Goal: Task Accomplishment & Management: Manage account settings

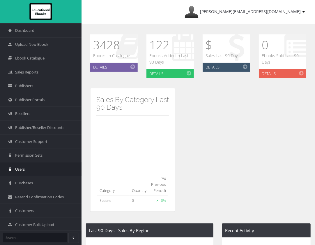
click at [20, 168] on span "Users" at bounding box center [20, 169] width 10 height 6
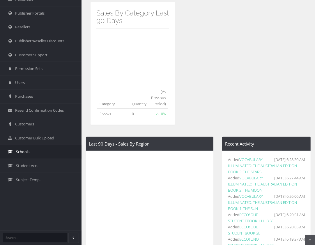
scroll to position [87, 0]
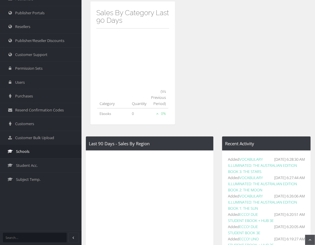
click at [24, 149] on span "Schools" at bounding box center [22, 152] width 13 height 6
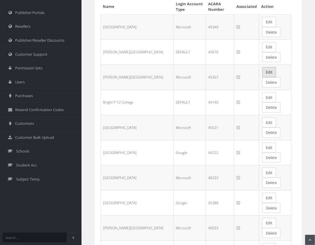
scroll to position [87, 0]
click at [264, 68] on link "Edit" at bounding box center [269, 72] width 14 height 10
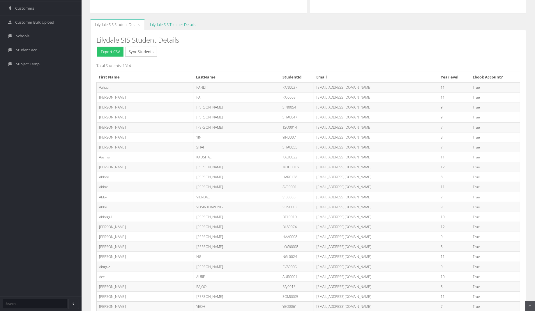
click at [179, 23] on link "Lilydale SIS Teacher Details" at bounding box center [172, 24] width 55 height 11
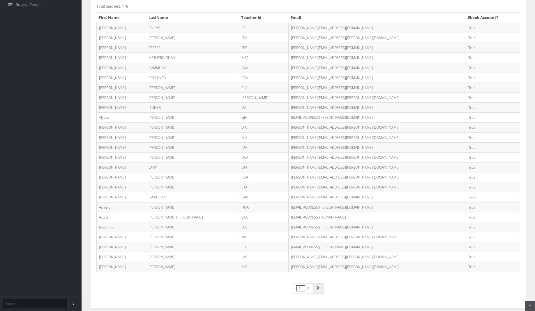
scroll to position [261, 0]
click at [315, 244] on icon "Page navigation" at bounding box center [318, 288] width 3 height 4
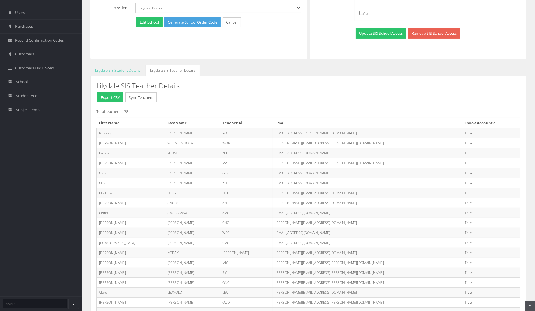
scroll to position [157, 0]
click at [126, 69] on link "Lilydale SIS Student Details" at bounding box center [117, 69] width 54 height 11
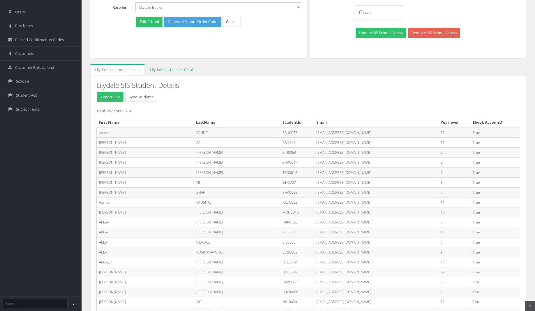
click at [177, 68] on link "Lilydale SIS Teacher Details" at bounding box center [172, 69] width 55 height 11
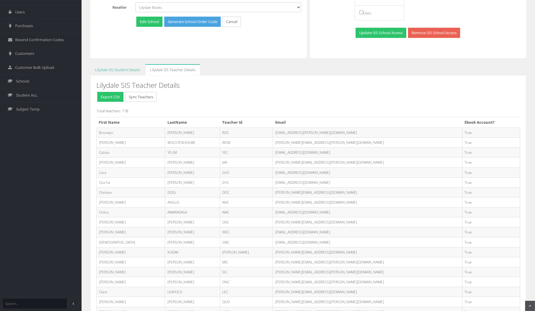
click at [125, 68] on link "Lilydale SIS Student Details" at bounding box center [117, 69] width 54 height 11
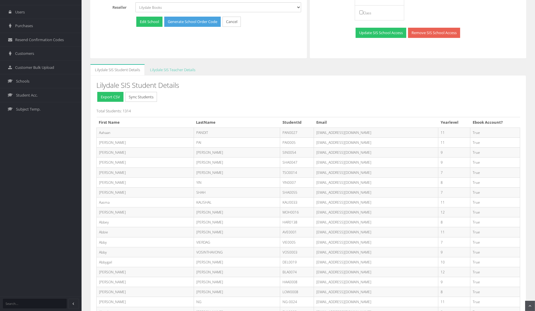
click at [240, 128] on td "PANDIT" at bounding box center [237, 133] width 87 height 10
click at [168, 68] on link "Lilydale SIS Teacher Details" at bounding box center [172, 69] width 55 height 11
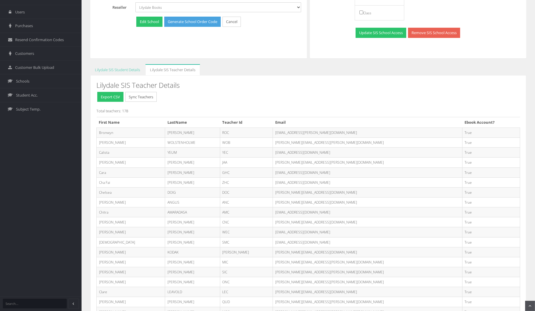
scroll to position [274, 0]
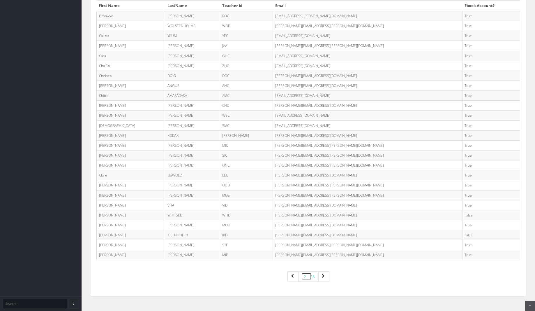
drag, startPoint x: 345, startPoint y: 211, endPoint x: 281, endPoint y: 212, distance: 64.4
click at [281, 212] on td "[PERSON_NAME][EMAIL_ADDRESS][DOMAIN_NAME]" at bounding box center [367, 215] width 189 height 10
copy td "[PERSON_NAME][EMAIL_ADDRESS][DOMAIN_NAME]"
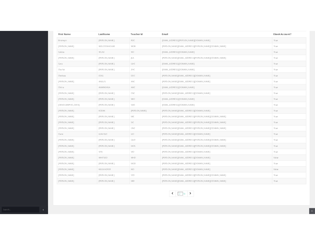
scroll to position [309, 0]
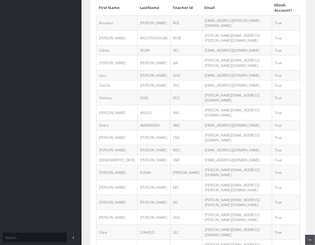
drag, startPoint x: 255, startPoint y: 229, endPoint x: 187, endPoint y: 227, distance: 67.9
copy td "[PERSON_NAME][EMAIL_ADDRESS][DOMAIN_NAME]"
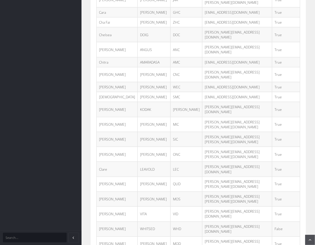
scroll to position [375, 0]
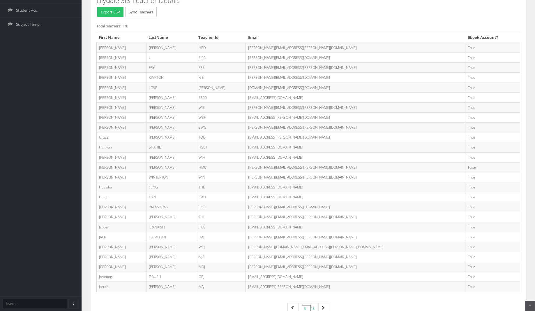
scroll to position [242, 0]
drag, startPoint x: 340, startPoint y: 163, endPoint x: 279, endPoint y: 163, distance: 61.8
click at [279, 163] on td "[PERSON_NAME][EMAIL_ADDRESS][PERSON_NAME][DOMAIN_NAME]" at bounding box center [356, 167] width 220 height 10
copy td "[PERSON_NAME][EMAIL_ADDRESS][PERSON_NAME][DOMAIN_NAME]"
click at [315, 244] on icon "Page navigation" at bounding box center [323, 307] width 3 height 4
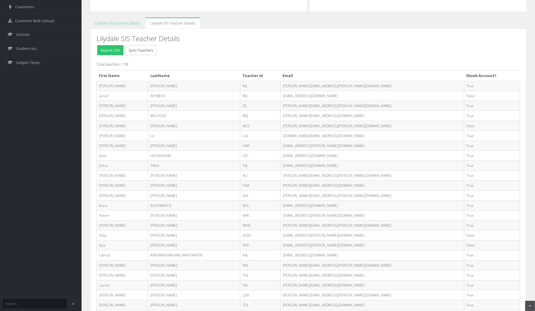
scroll to position [204, 0]
drag, startPoint x: 351, startPoint y: 94, endPoint x: 289, endPoint y: 93, distance: 62.1
click at [289, 93] on td "[EMAIL_ADDRESS][DOMAIN_NAME]" at bounding box center [372, 96] width 184 height 10
copy td "[EMAIL_ADDRESS][DOMAIN_NAME]"
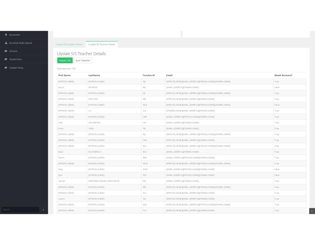
scroll to position [245, 0]
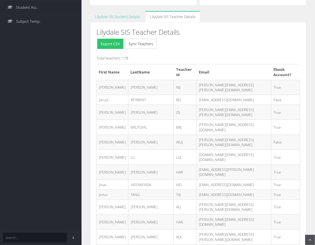
drag, startPoint x: 254, startPoint y: 124, endPoint x: 183, endPoint y: 124, distance: 71.4
click at [183, 135] on tr "Jennifer WUNDERLE WUJ Jennifer.Wunderle@education.vic.gov.au False" at bounding box center [199, 142] width 204 height 15
copy tr "[PERSON_NAME][EMAIL_ADDRESS][PERSON_NAME][DOMAIN_NAME]"
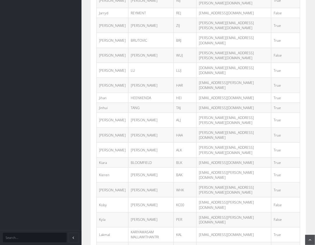
scroll to position [332, 0]
drag, startPoint x: 246, startPoint y: 147, endPoint x: 183, endPoint y: 143, distance: 63.6
click at [183, 197] on tr "Koby CROTHERS KC00 Koby.Crothers@education.vic.gov.au False" at bounding box center [199, 204] width 204 height 15
copy tr "[EMAIL_ADDRESS][PERSON_NAME][DOMAIN_NAME]"
drag, startPoint x: 239, startPoint y: 153, endPoint x: 187, endPoint y: 151, distance: 51.3
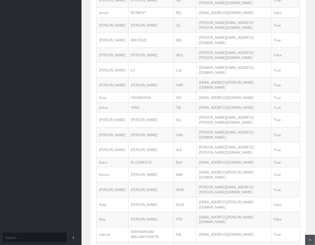
click at [197, 212] on td "[EMAIL_ADDRESS][PERSON_NAME][DOMAIN_NAME]" at bounding box center [234, 219] width 75 height 15
copy td "[EMAIL_ADDRESS][PERSON_NAME][DOMAIN_NAME]"
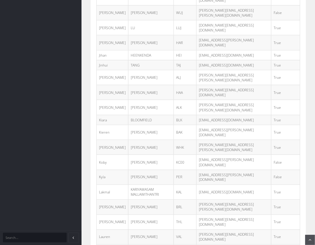
scroll to position [385, 0]
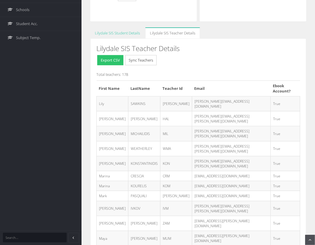
scroll to position [375, 0]
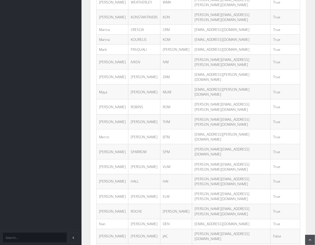
drag, startPoint x: 250, startPoint y: 143, endPoint x: 184, endPoint y: 143, distance: 65.3
click at [184, 229] on tr "Nathan JACKSON JAC Nathan.Jackson2@education.vic.gov.au False" at bounding box center [199, 236] width 204 height 15
copy tr "[PERSON_NAME][EMAIL_ADDRESS][DOMAIN_NAME]"
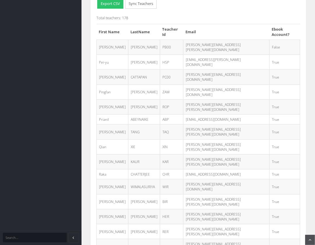
scroll to position [285, 0]
drag, startPoint x: 251, startPoint y: 38, endPoint x: 184, endPoint y: 37, distance: 67.3
click at [184, 39] on td "[PERSON_NAME][EMAIL_ADDRESS][PERSON_NAME][DOMAIN_NAME]" at bounding box center [226, 46] width 86 height 15
copy td "[PERSON_NAME][EMAIL_ADDRESS][PERSON_NAME][DOMAIN_NAME]"
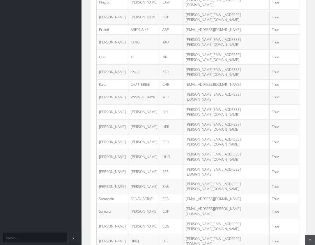
drag, startPoint x: 247, startPoint y: 183, endPoint x: 181, endPoint y: 181, distance: 66.7
copy tr "[PERSON_NAME][EMAIL_ADDRESS][PERSON_NAME][DOMAIN_NAME]"
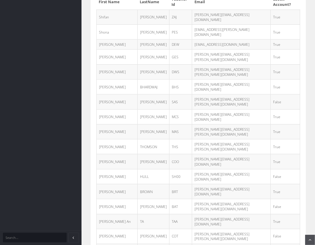
scroll to position [315, 0]
drag, startPoint x: 244, startPoint y: 66, endPoint x: 180, endPoint y: 66, distance: 64.4
click at [192, 94] on td "[PERSON_NAME][EMAIL_ADDRESS][PERSON_NAME][DOMAIN_NAME]" at bounding box center [231, 101] width 79 height 15
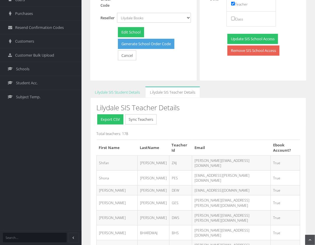
scroll to position [170, 0]
click at [105, 117] on button "Export CSV" at bounding box center [110, 119] width 26 height 10
drag, startPoint x: 243, startPoint y: 203, endPoint x: 183, endPoint y: 200, distance: 60.4
click at [192, 225] on td "[PERSON_NAME][EMAIL_ADDRESS][DOMAIN_NAME]" at bounding box center [231, 232] width 79 height 15
click at [258, 121] on div "Export CSV Sync Teachers" at bounding box center [200, 120] width 208 height 12
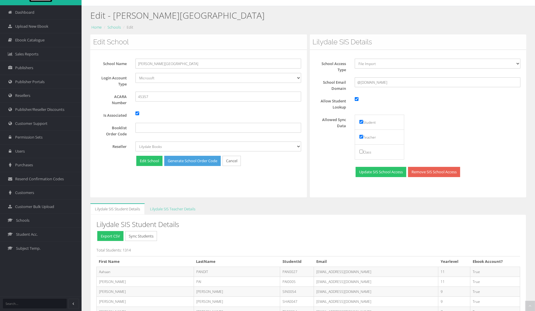
scroll to position [84, 0]
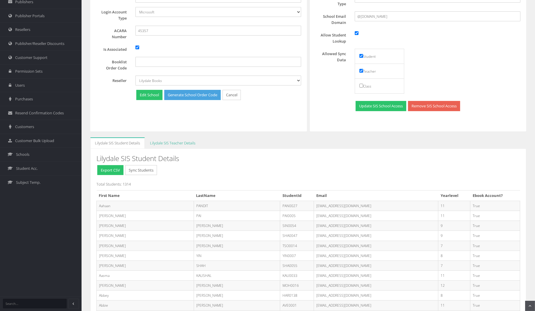
click at [181, 140] on link "Lilydale SIS Teacher Details" at bounding box center [172, 142] width 55 height 11
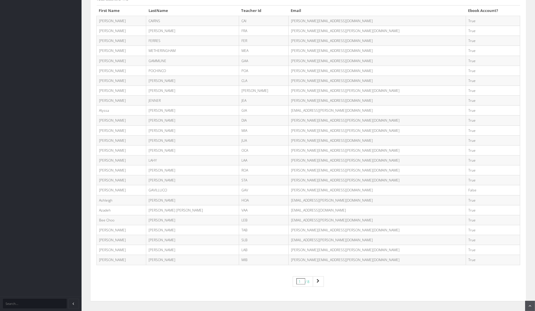
scroll to position [274, 0]
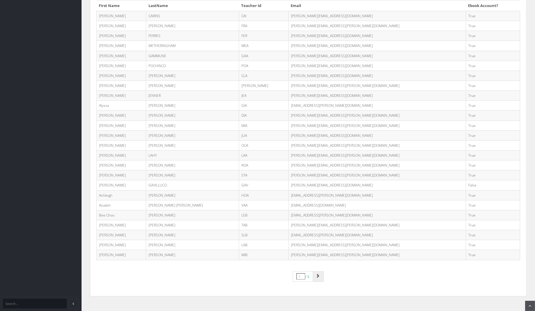
click at [315, 244] on link "Page navigation" at bounding box center [318, 276] width 11 height 10
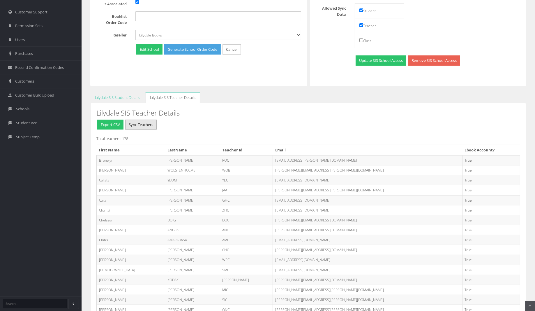
scroll to position [129, 0]
click at [149, 124] on button "Sync Teachers" at bounding box center [140, 125] width 31 height 10
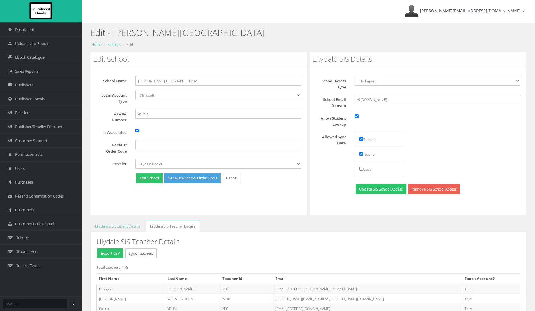
scroll to position [0, 0]
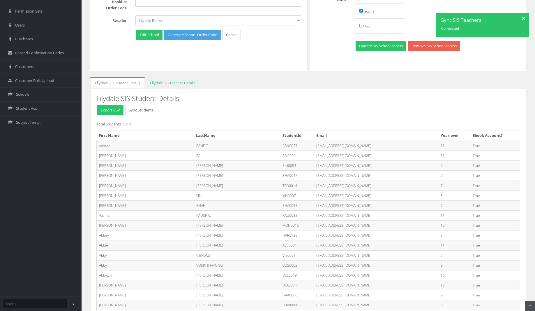
click at [180, 83] on link "Lilydale SIS Teacher Details" at bounding box center [172, 82] width 55 height 11
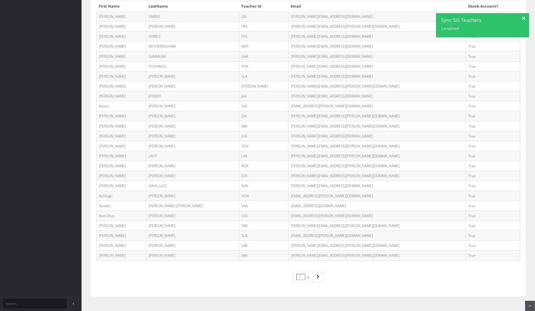
scroll to position [274, 0]
click at [321, 271] on link "Page navigation" at bounding box center [318, 276] width 11 height 10
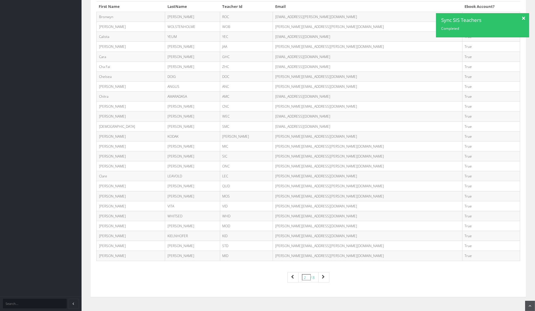
scroll to position [274, 0]
click at [526, 17] on div at bounding box center [524, 17] width 10 height 9
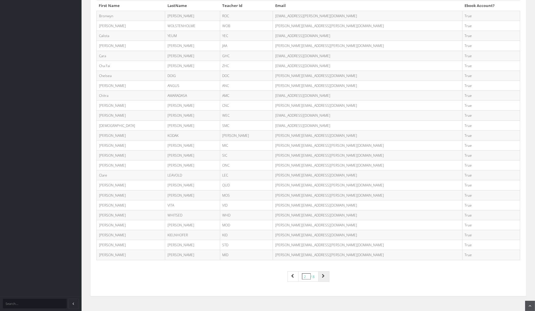
click at [325, 274] on icon "Page navigation" at bounding box center [323, 276] width 3 height 4
click at [327, 271] on link "Page navigation" at bounding box center [323, 276] width 11 height 10
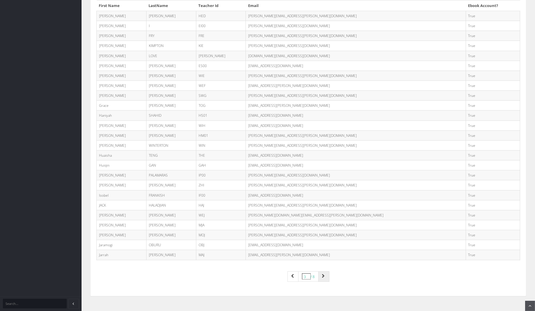
click at [326, 272] on link "Page navigation" at bounding box center [323, 276] width 11 height 10
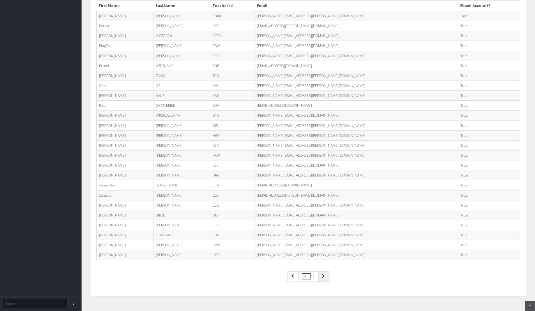
click at [325, 271] on link "Page navigation" at bounding box center [323, 276] width 11 height 10
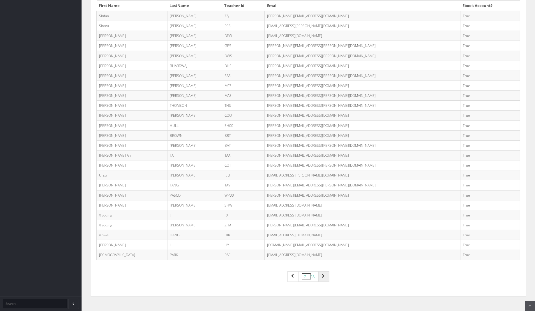
click at [328, 272] on link "Page navigation" at bounding box center [323, 276] width 11 height 10
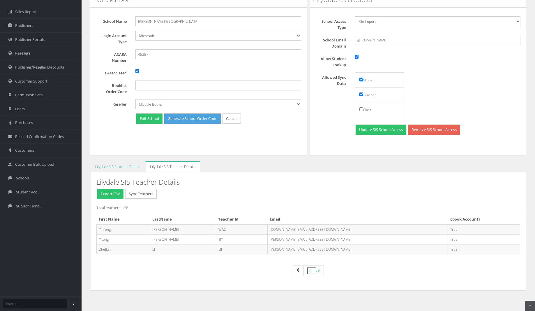
scroll to position [57, 0]
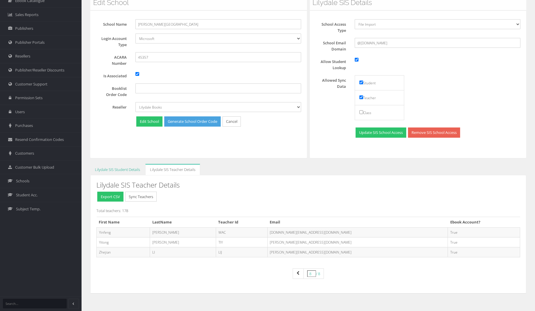
click at [109, 165] on link "Lilydale SIS Student Details" at bounding box center [117, 169] width 54 height 11
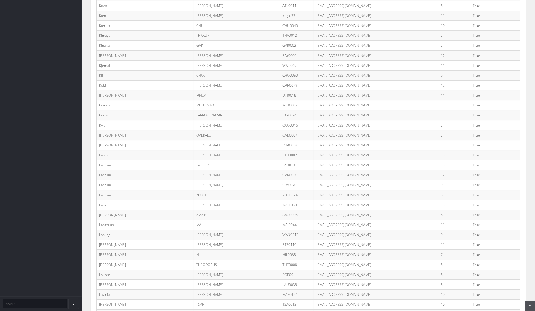
scroll to position [7137, 0]
